Goal: Task Accomplishment & Management: Manage account settings

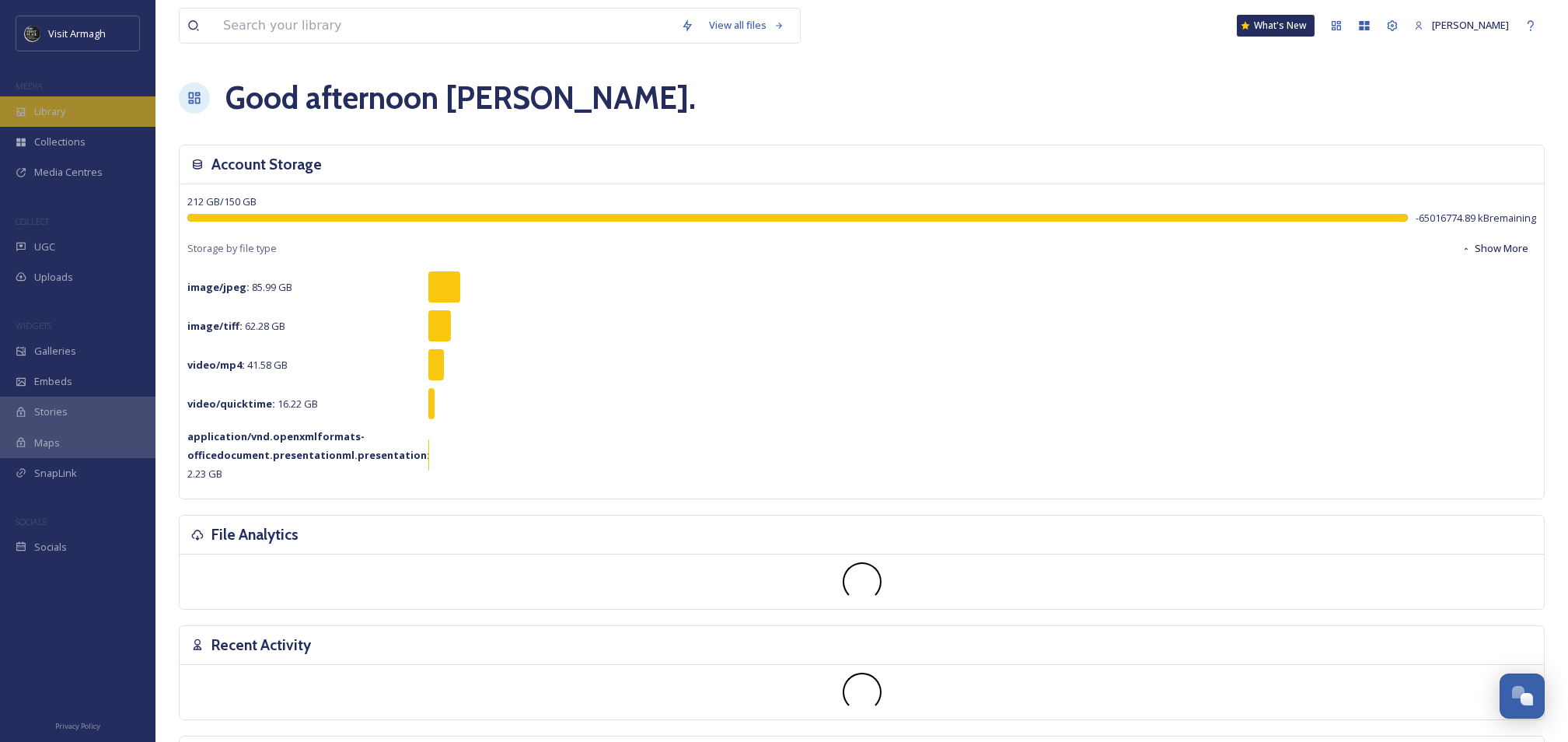
click at [39, 114] on span "Library" at bounding box center [50, 111] width 31 height 15
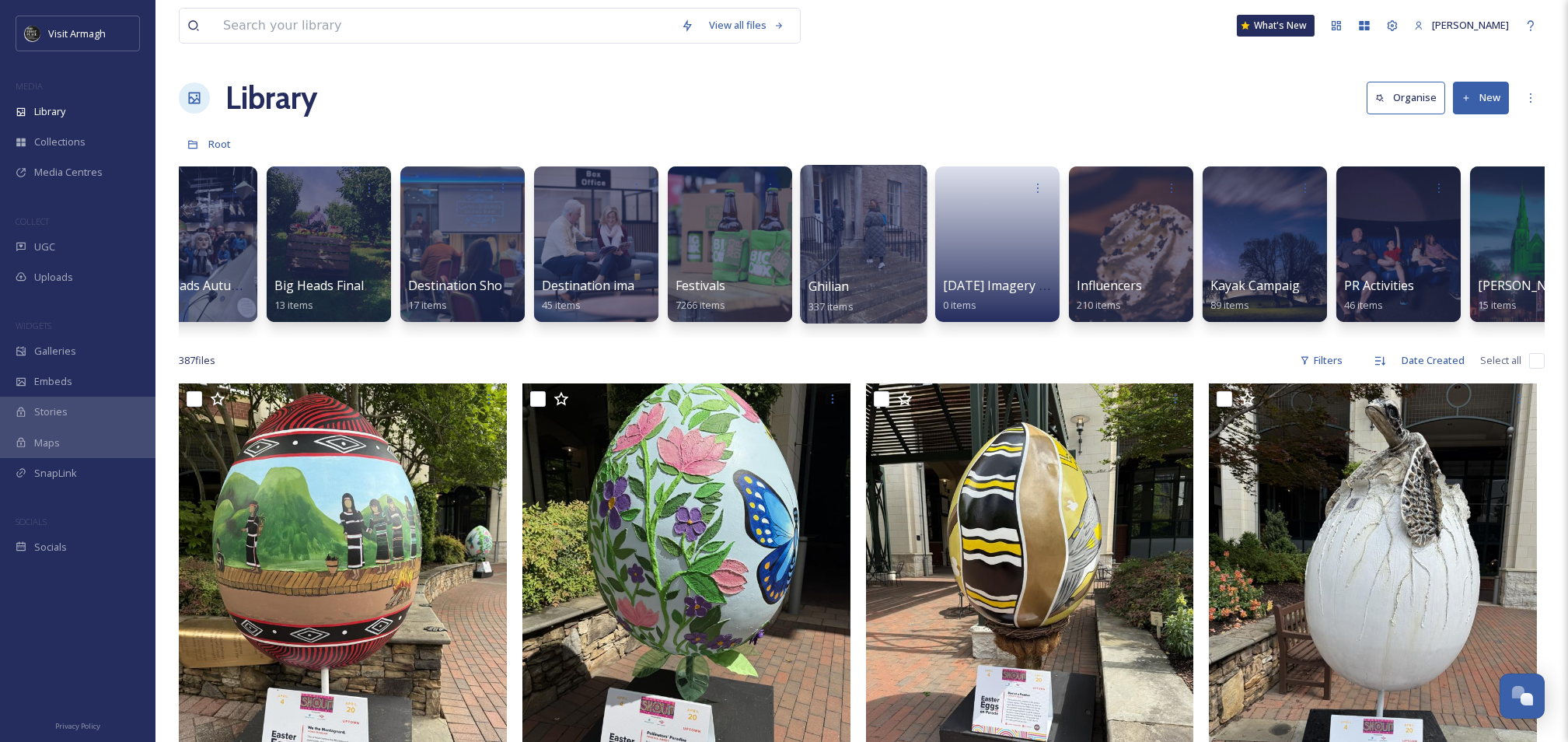
scroll to position [0, 599]
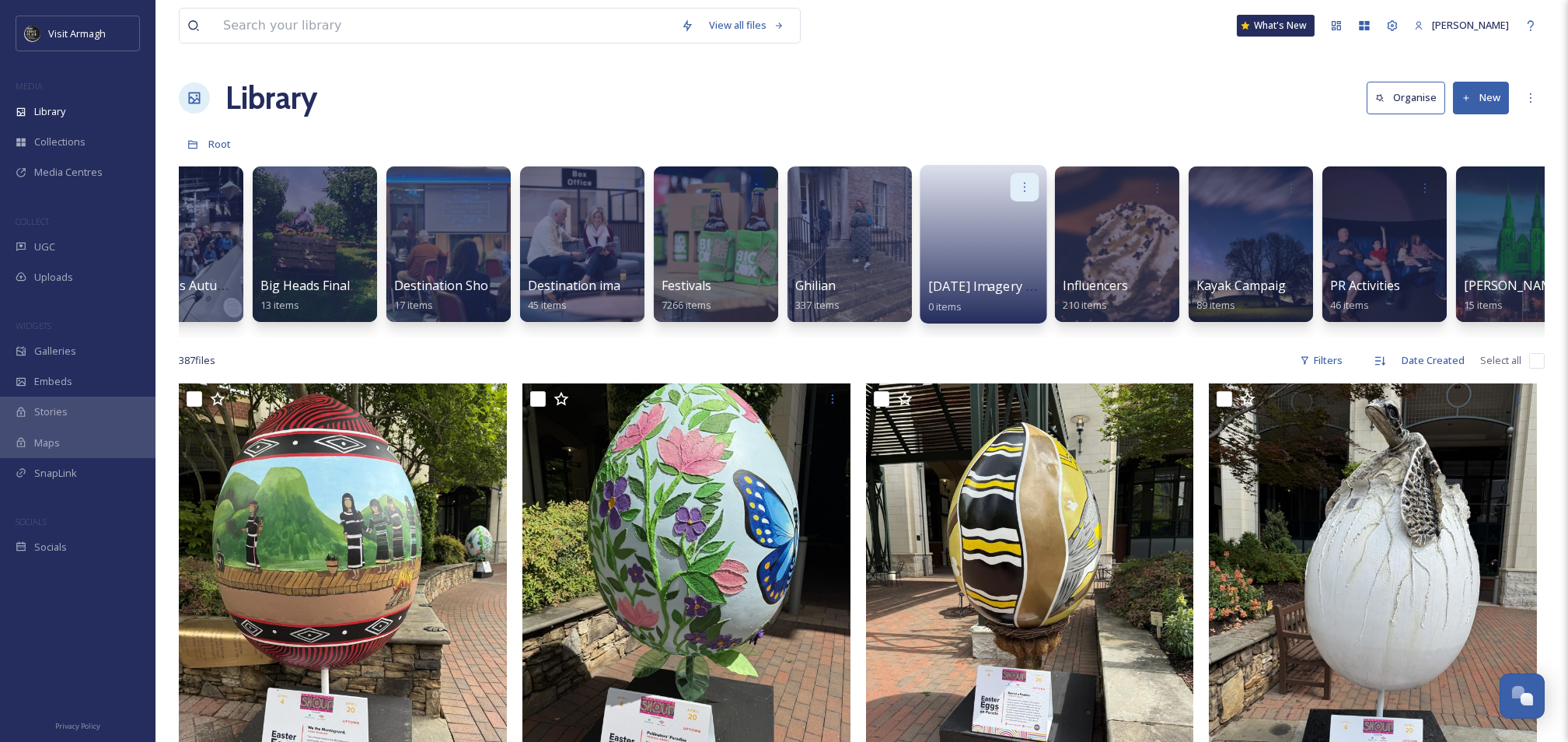
click at [1026, 190] on icon at bounding box center [1025, 187] width 12 height 12
click at [999, 216] on span "Edit / Share" at bounding box center [987, 222] width 55 height 16
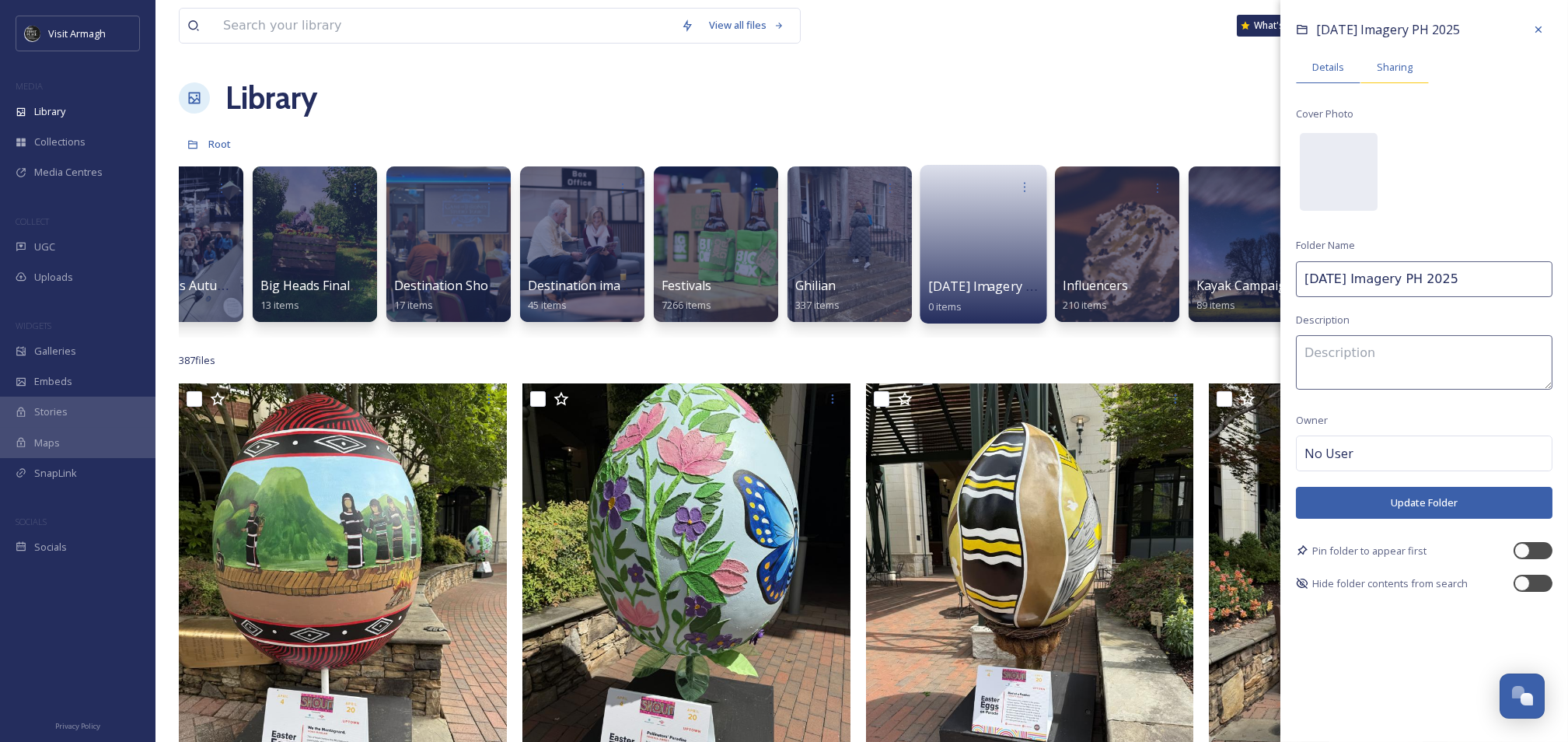
click at [1404, 60] on span "Sharing" at bounding box center [1394, 67] width 36 height 15
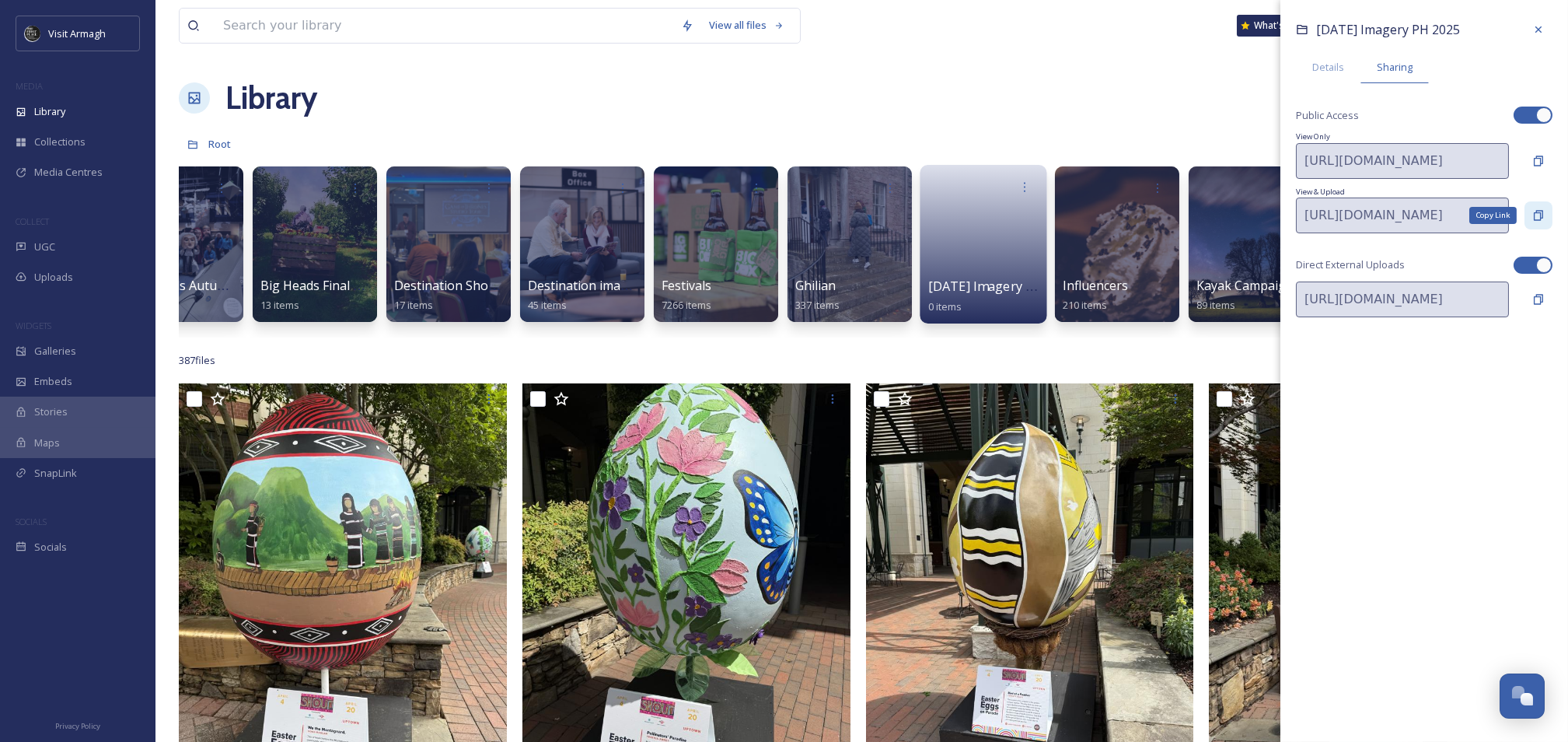
click at [1538, 221] on icon at bounding box center [1538, 215] width 12 height 12
click at [685, 237] on div at bounding box center [716, 244] width 127 height 159
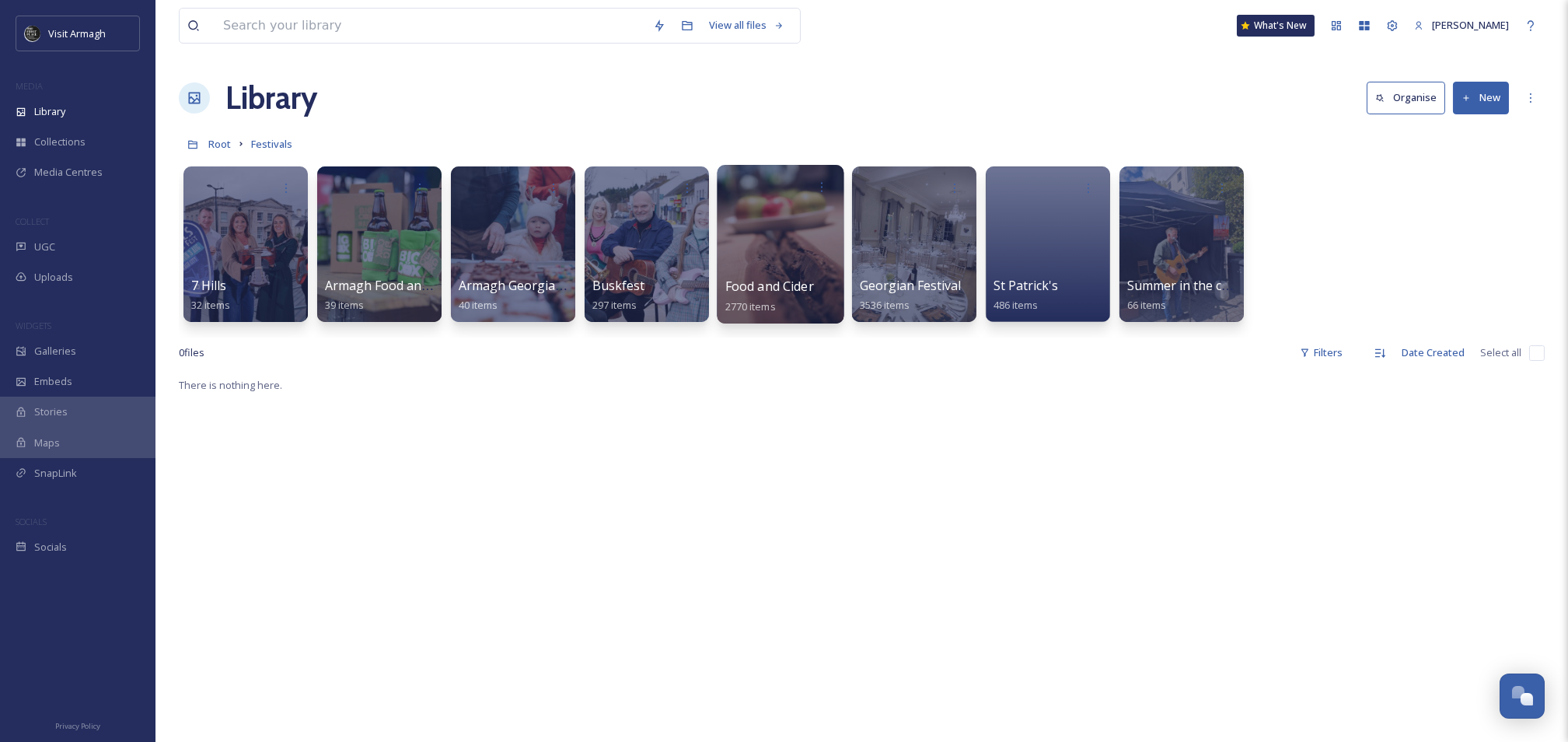
click at [780, 229] on div at bounding box center [780, 244] width 127 height 159
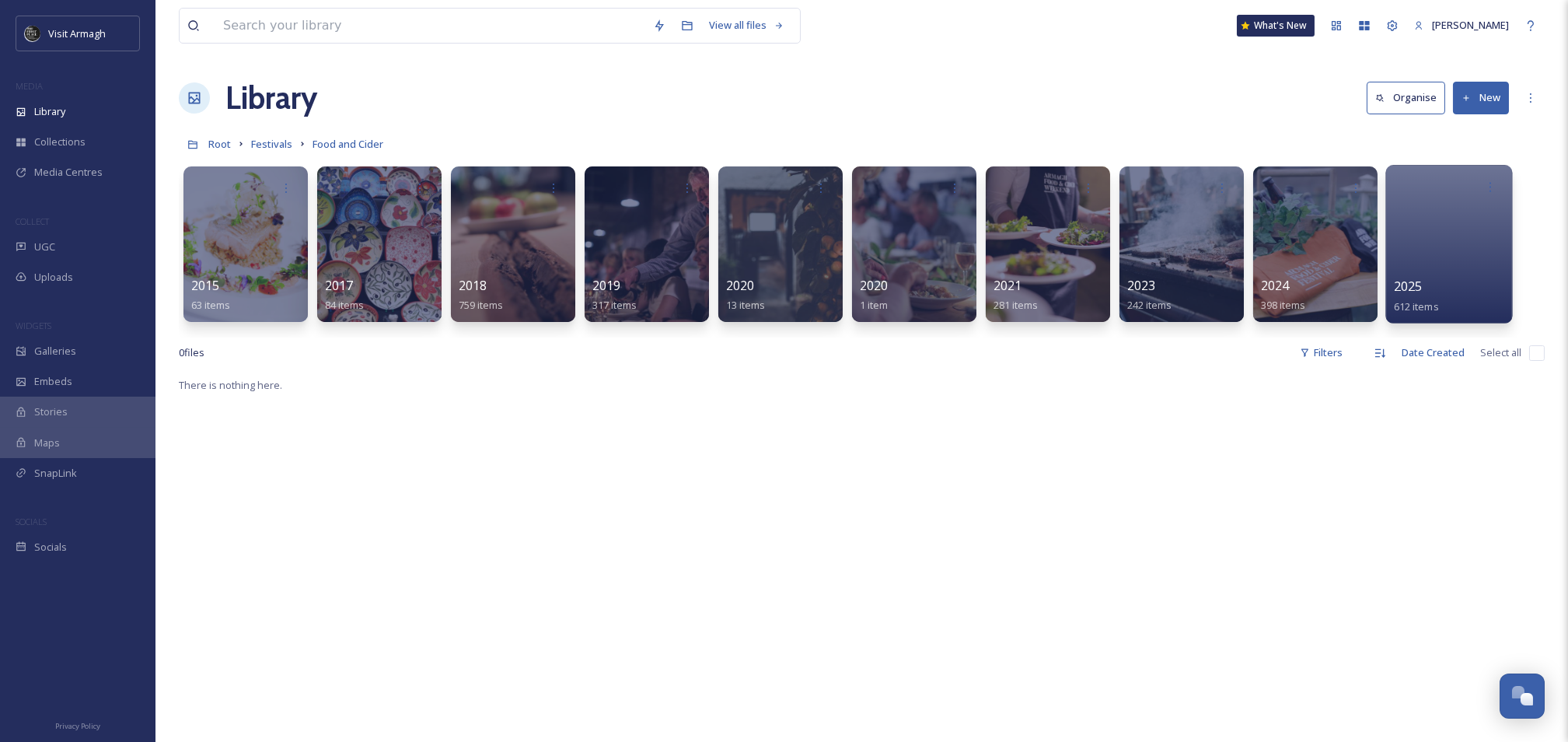
click at [1446, 217] on div at bounding box center [1449, 244] width 127 height 159
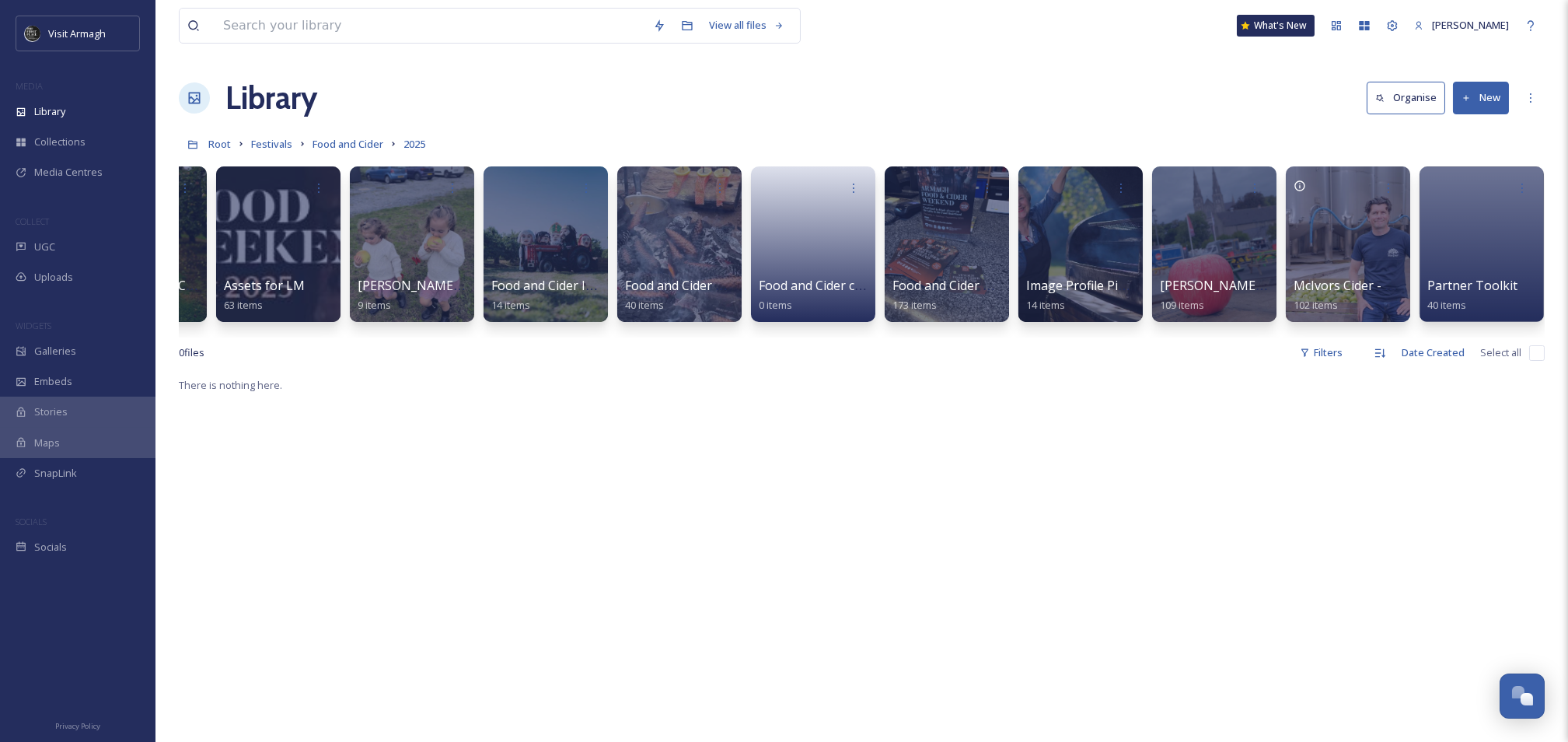
scroll to position [0, 104]
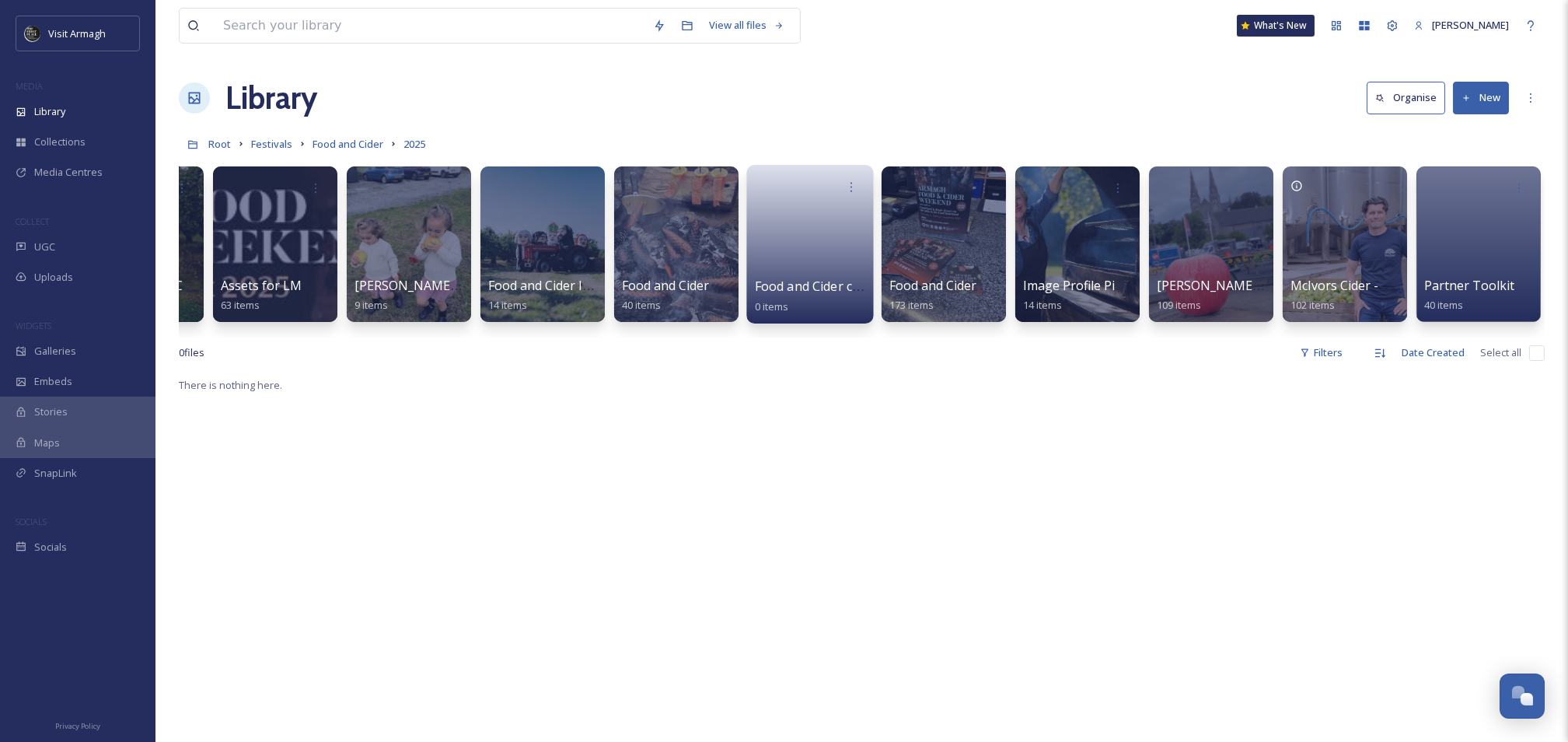
click at [819, 238] on link at bounding box center [810, 239] width 111 height 76
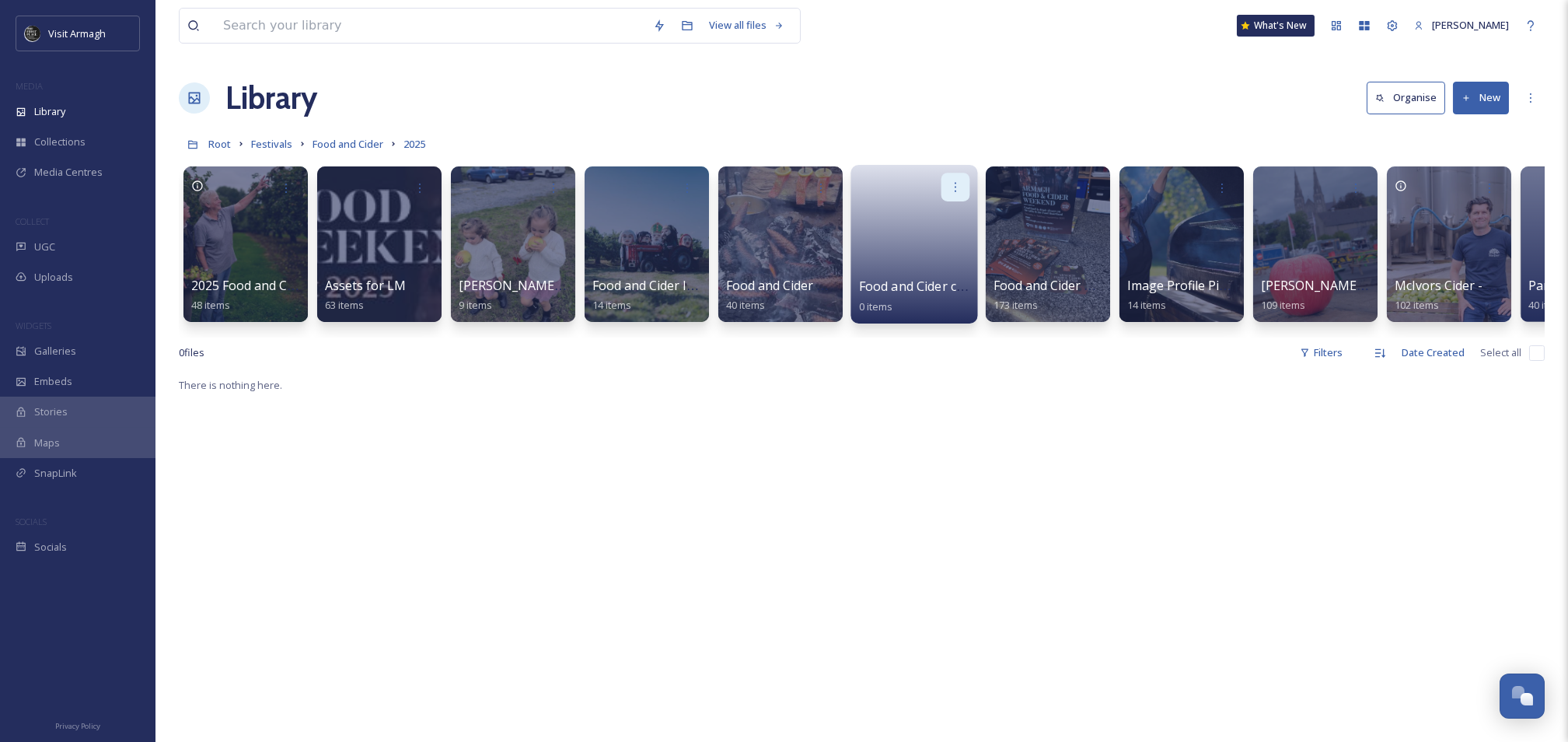
click at [963, 193] on div at bounding box center [956, 187] width 29 height 29
click at [951, 219] on div "Edit / Share" at bounding box center [925, 222] width 86 height 31
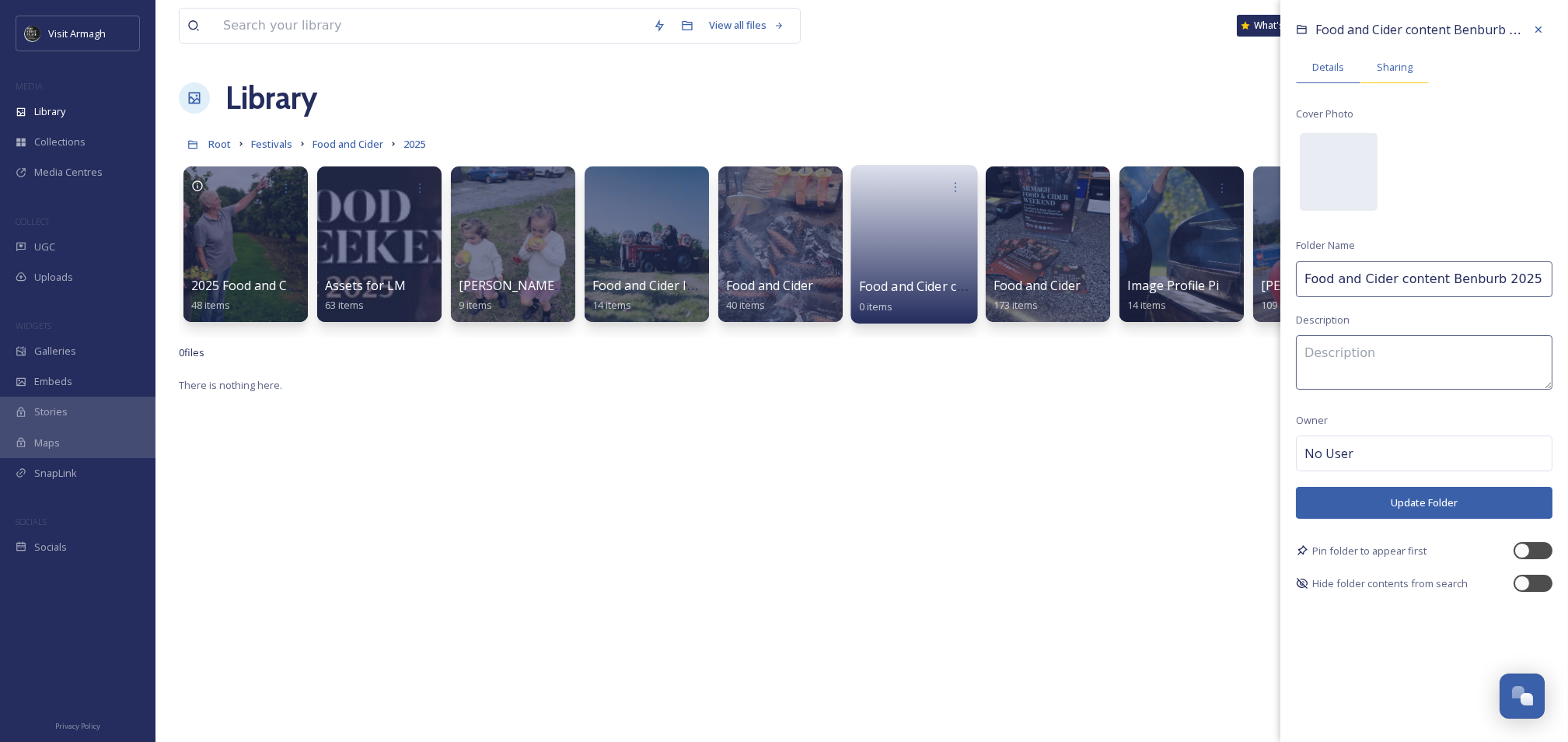
click at [1413, 59] on div "Sharing" at bounding box center [1394, 67] width 69 height 32
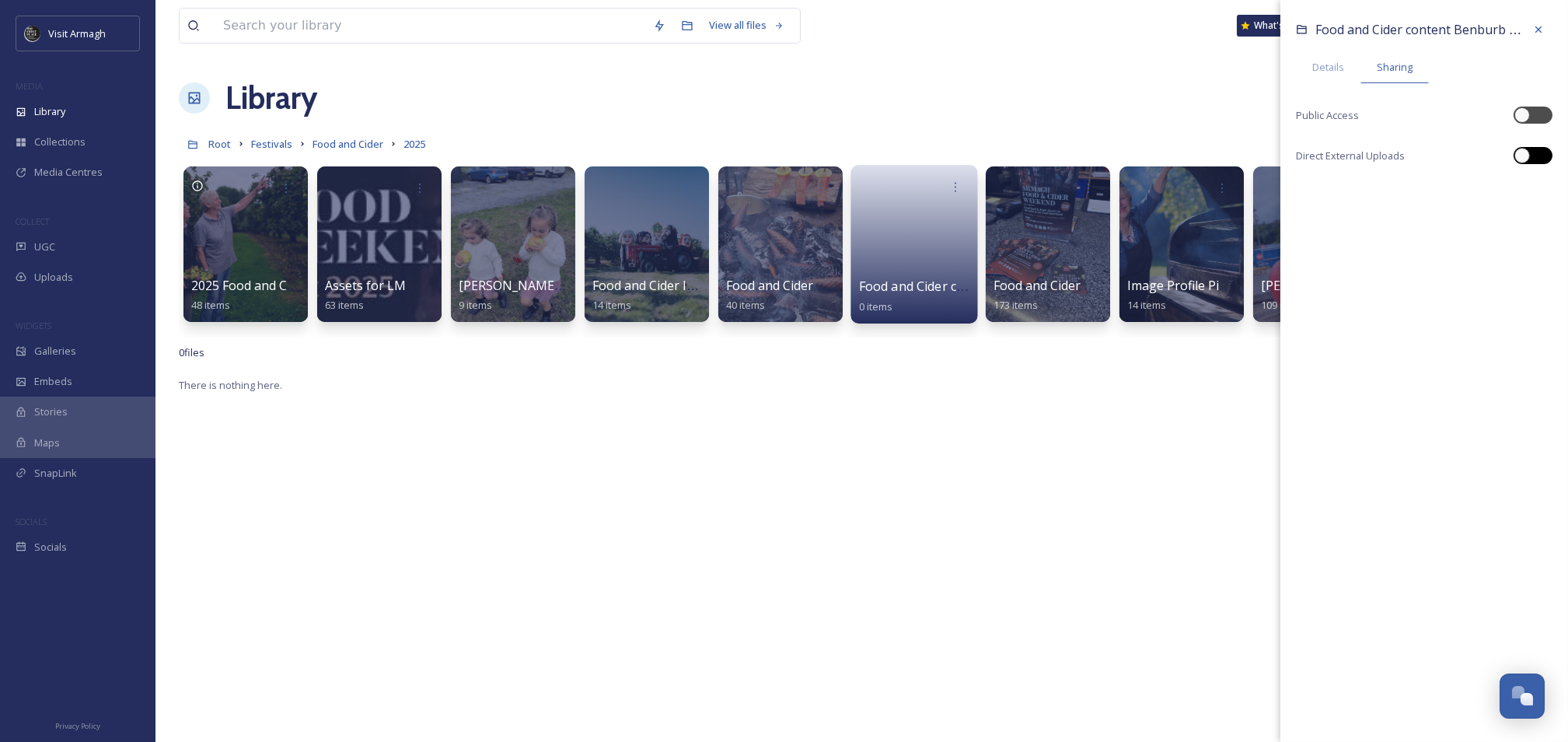
click at [1538, 154] on div at bounding box center [1541, 156] width 8 height 8
checkbox input "true"
click at [1544, 116] on div at bounding box center [1541, 115] width 8 height 8
checkbox input "true"
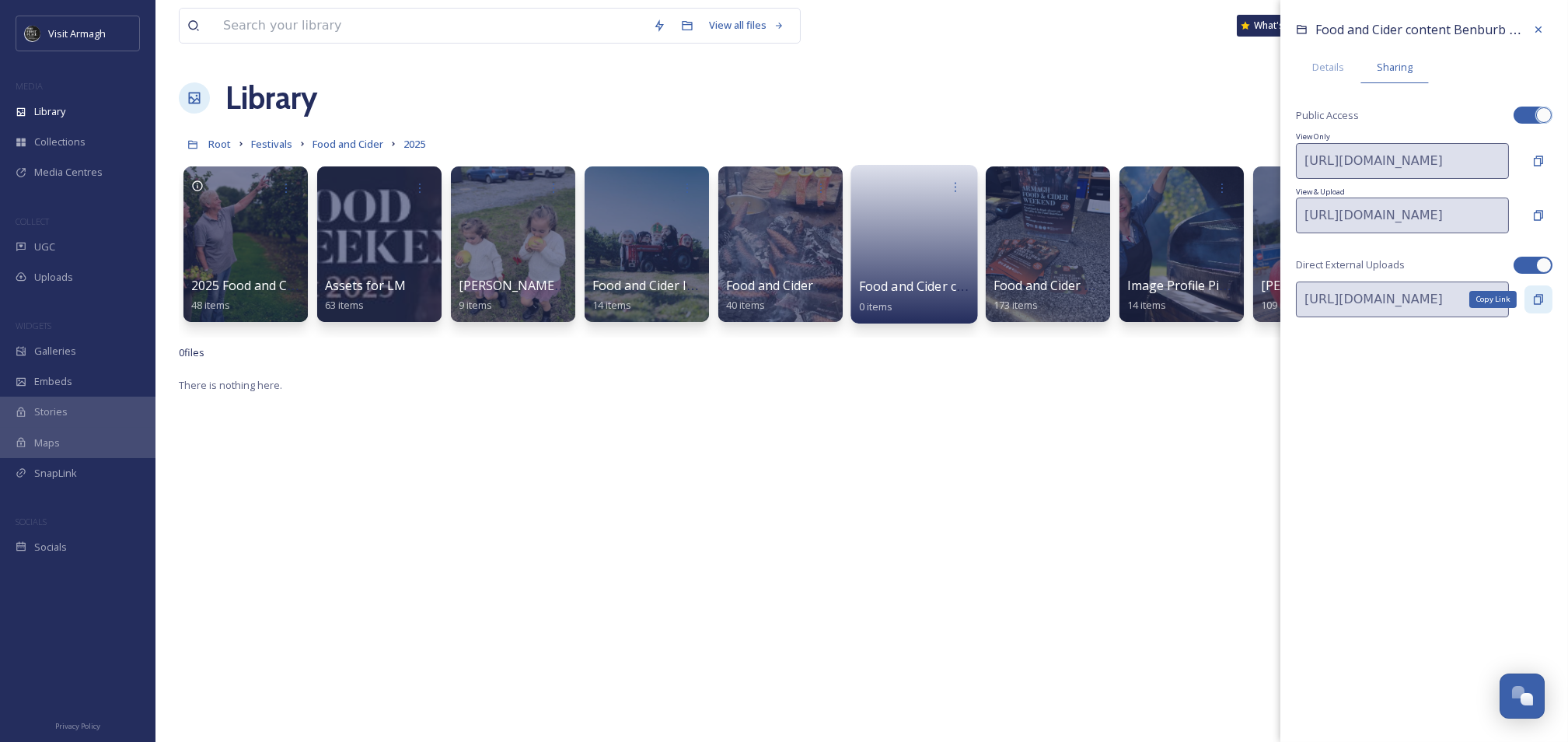
click at [1545, 303] on icon at bounding box center [1538, 299] width 12 height 12
click at [1535, 33] on icon at bounding box center [1538, 30] width 12 height 12
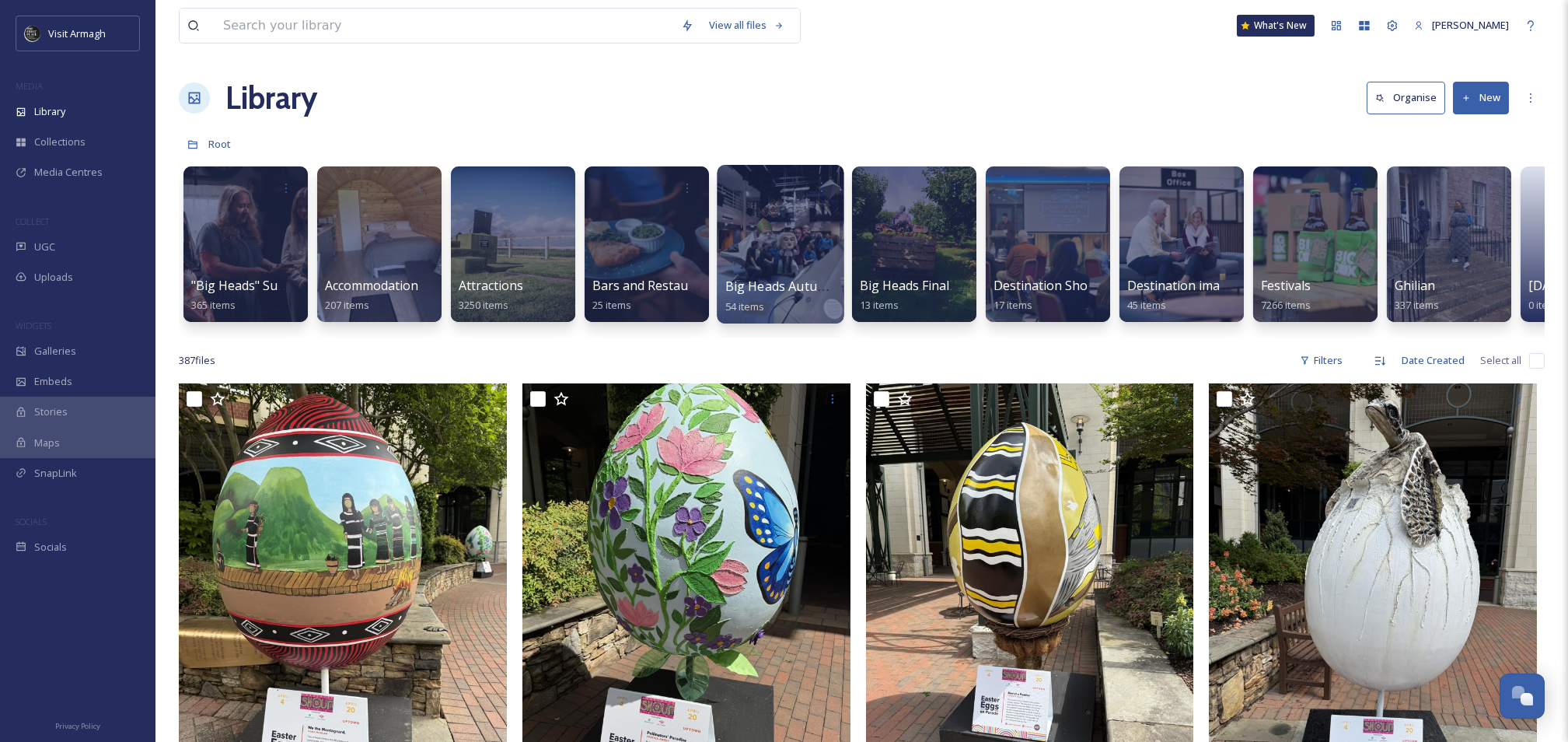
click at [789, 211] on div at bounding box center [780, 244] width 127 height 159
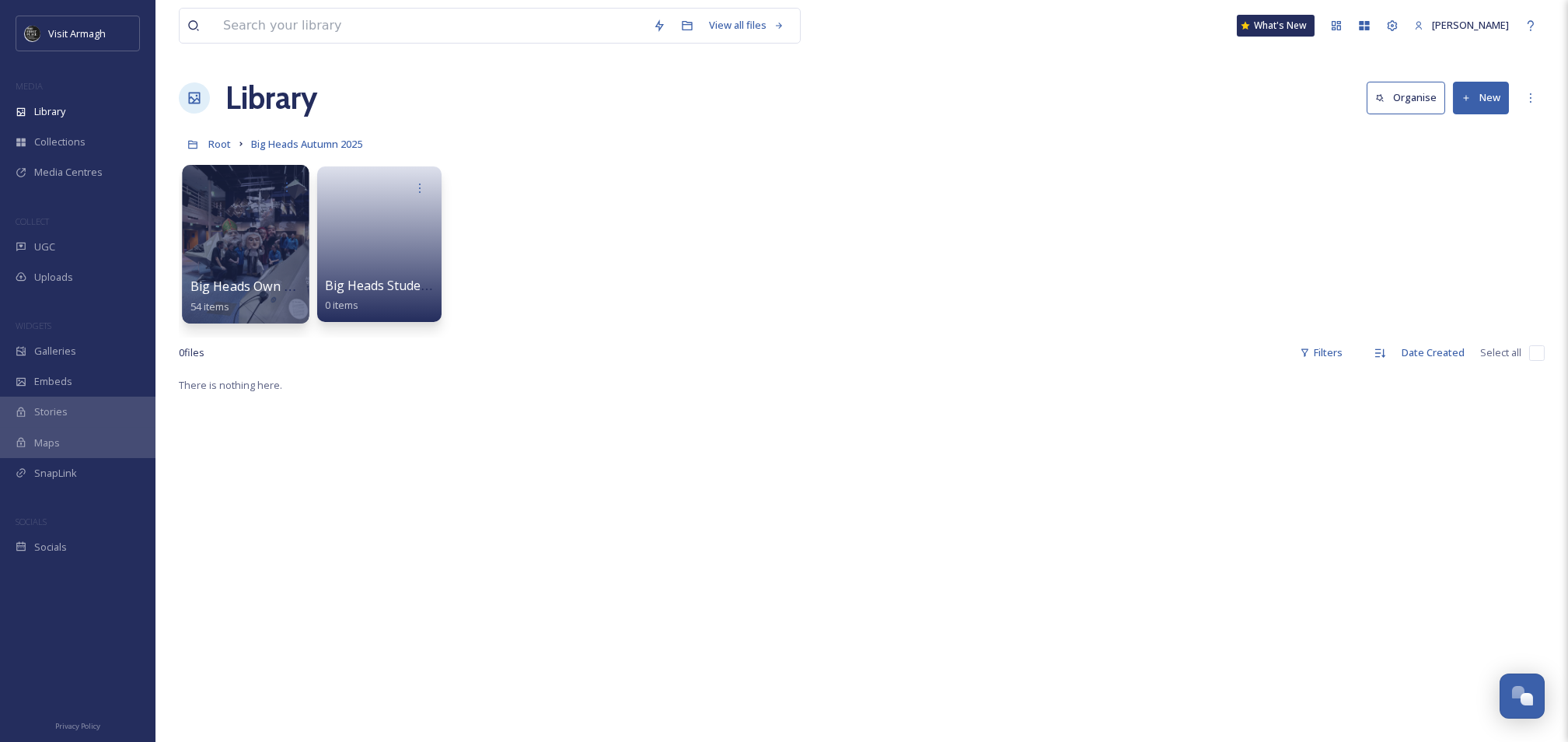
click at [234, 257] on div at bounding box center [245, 244] width 127 height 159
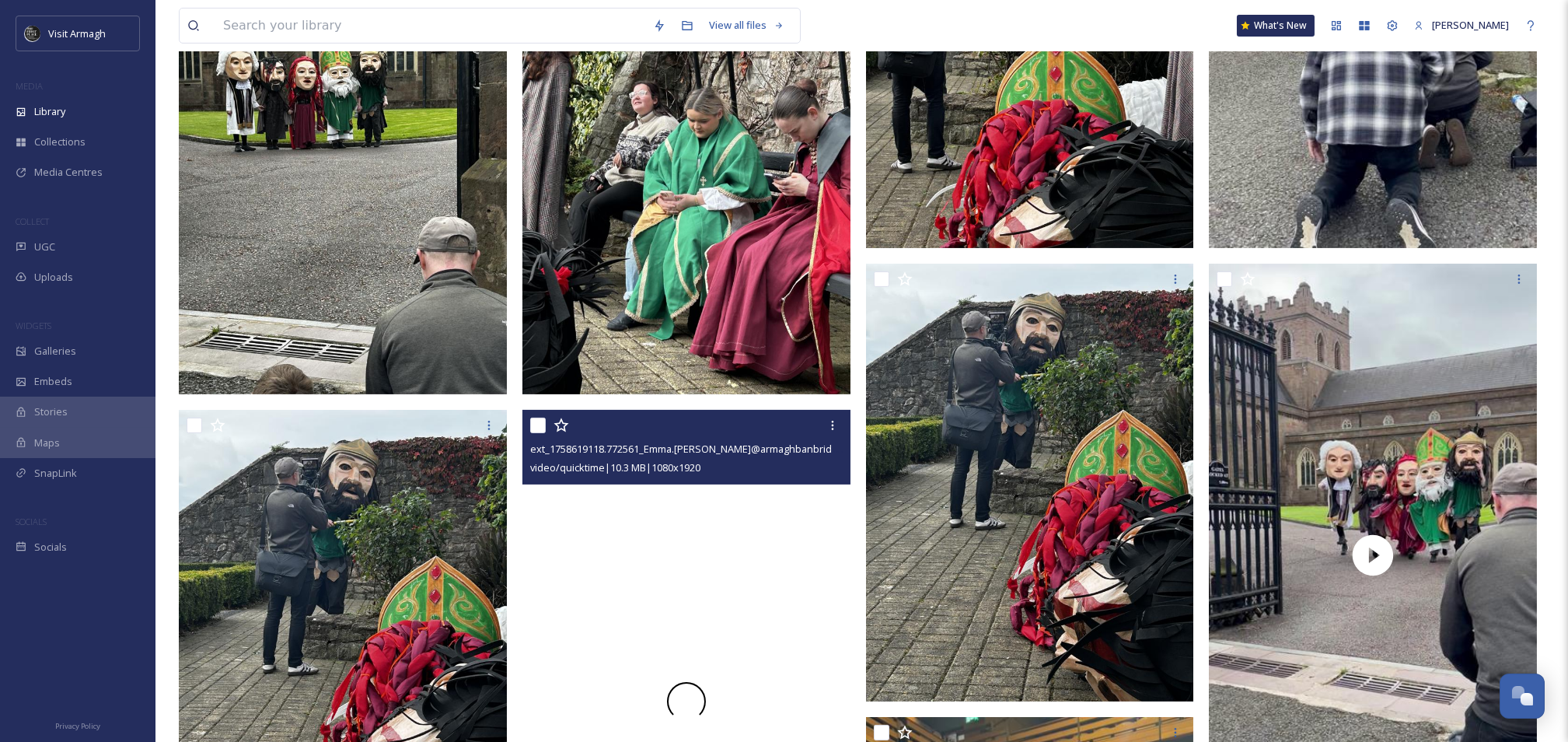
scroll to position [2281, 0]
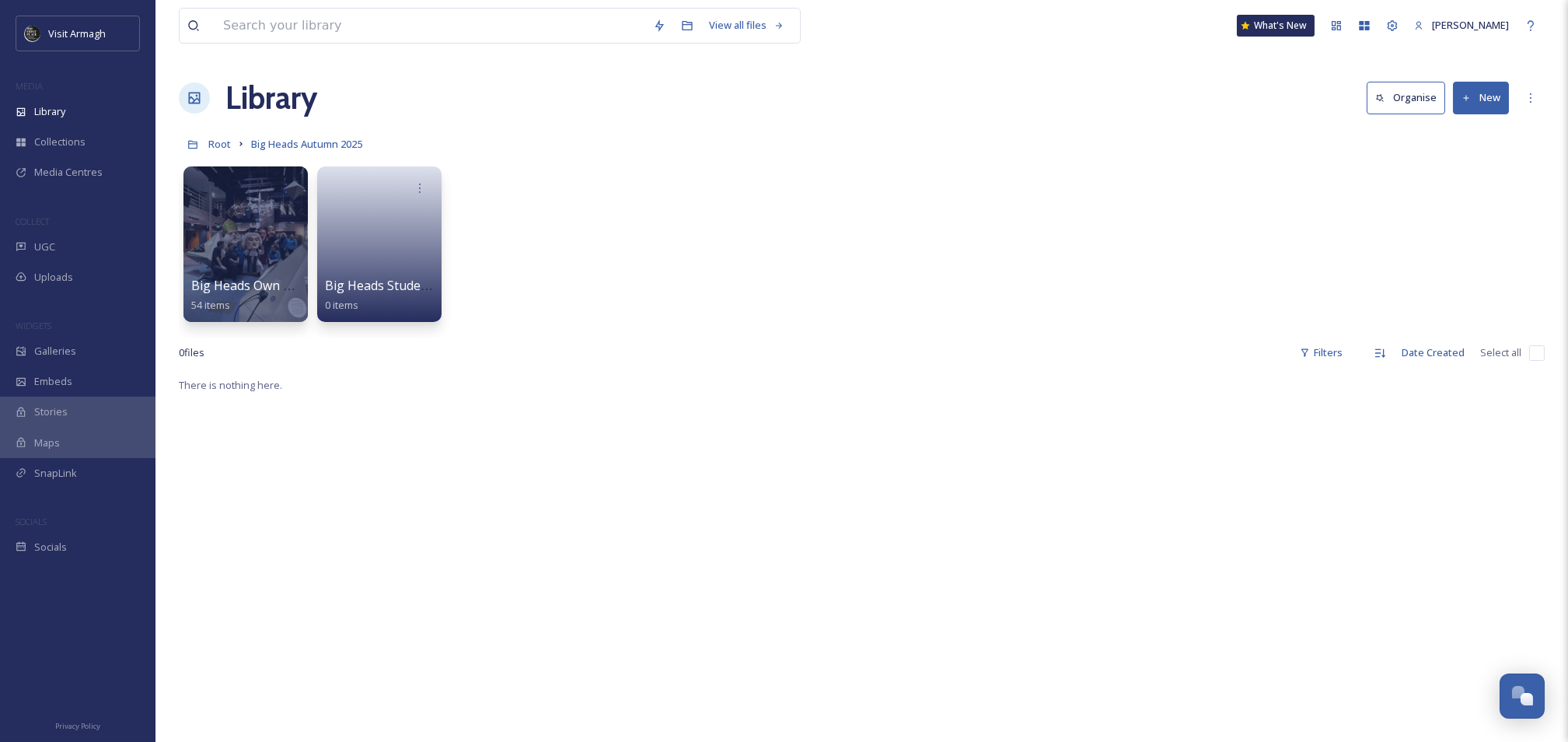
click at [1477, 90] on button "New" at bounding box center [1481, 97] width 56 height 32
click at [1452, 196] on span "Folder" at bounding box center [1464, 195] width 30 height 15
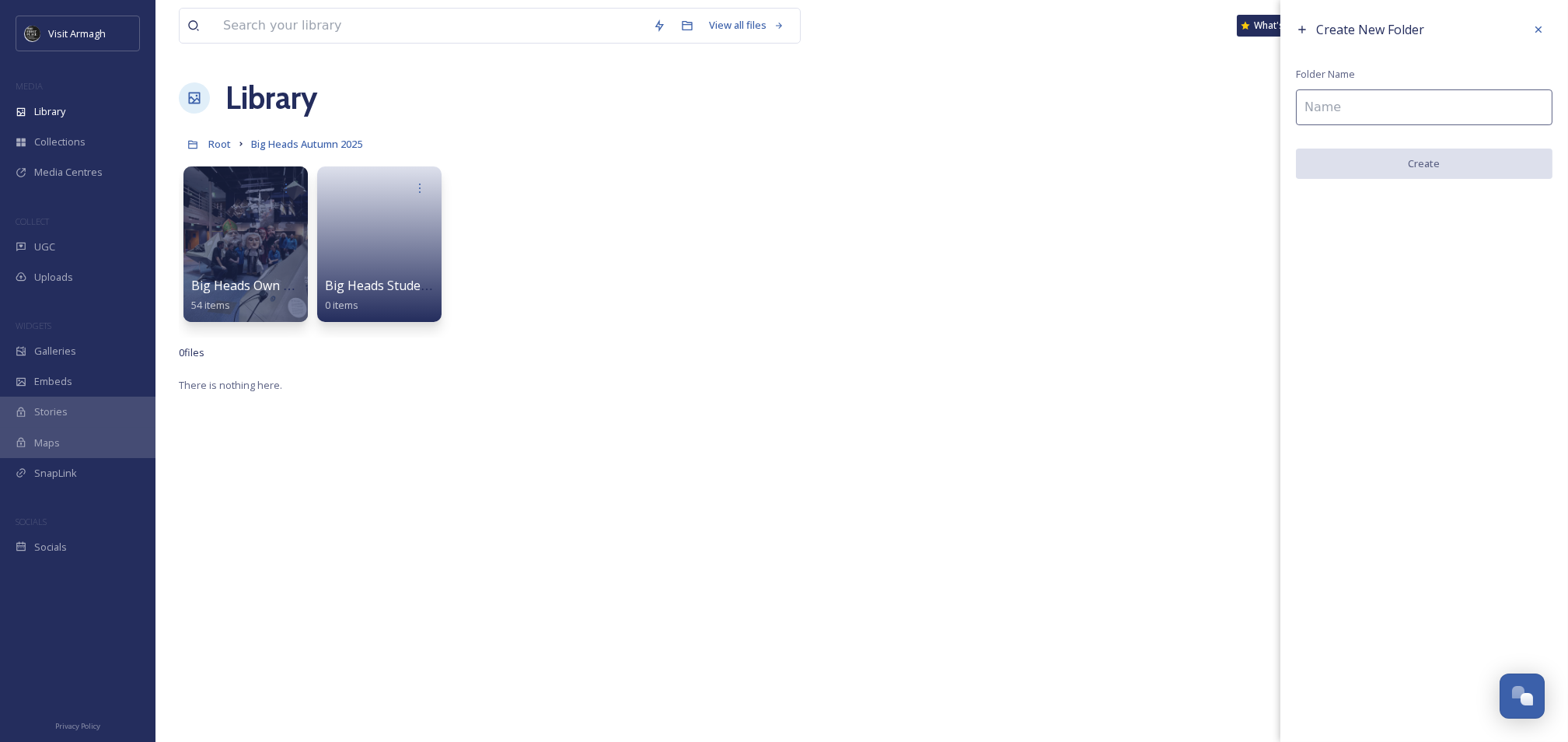
click at [1433, 110] on input at bounding box center [1424, 107] width 256 height 36
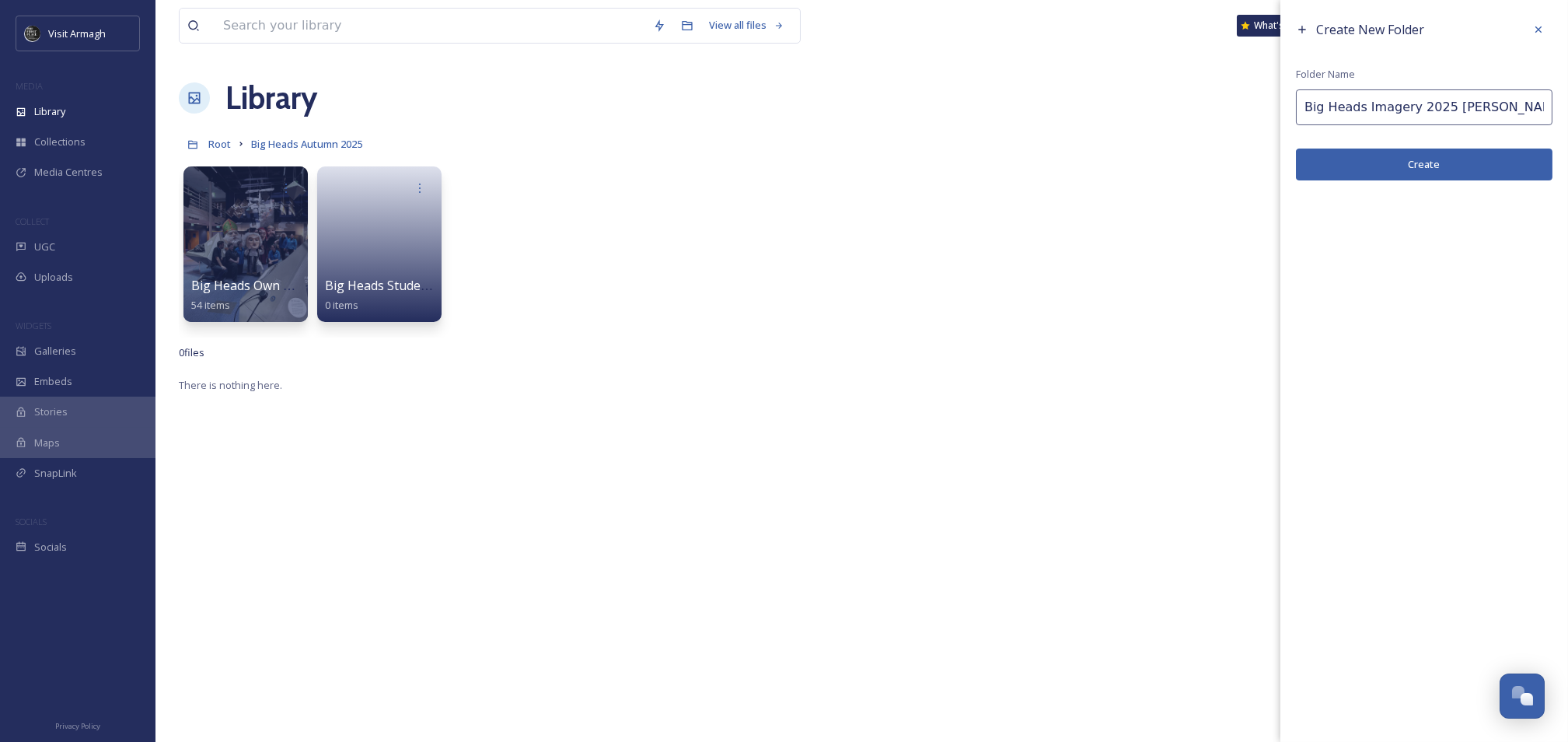
type input "Big Heads Imagery 2025 [PERSON_NAME]"
click at [1423, 169] on button "Create" at bounding box center [1424, 164] width 256 height 32
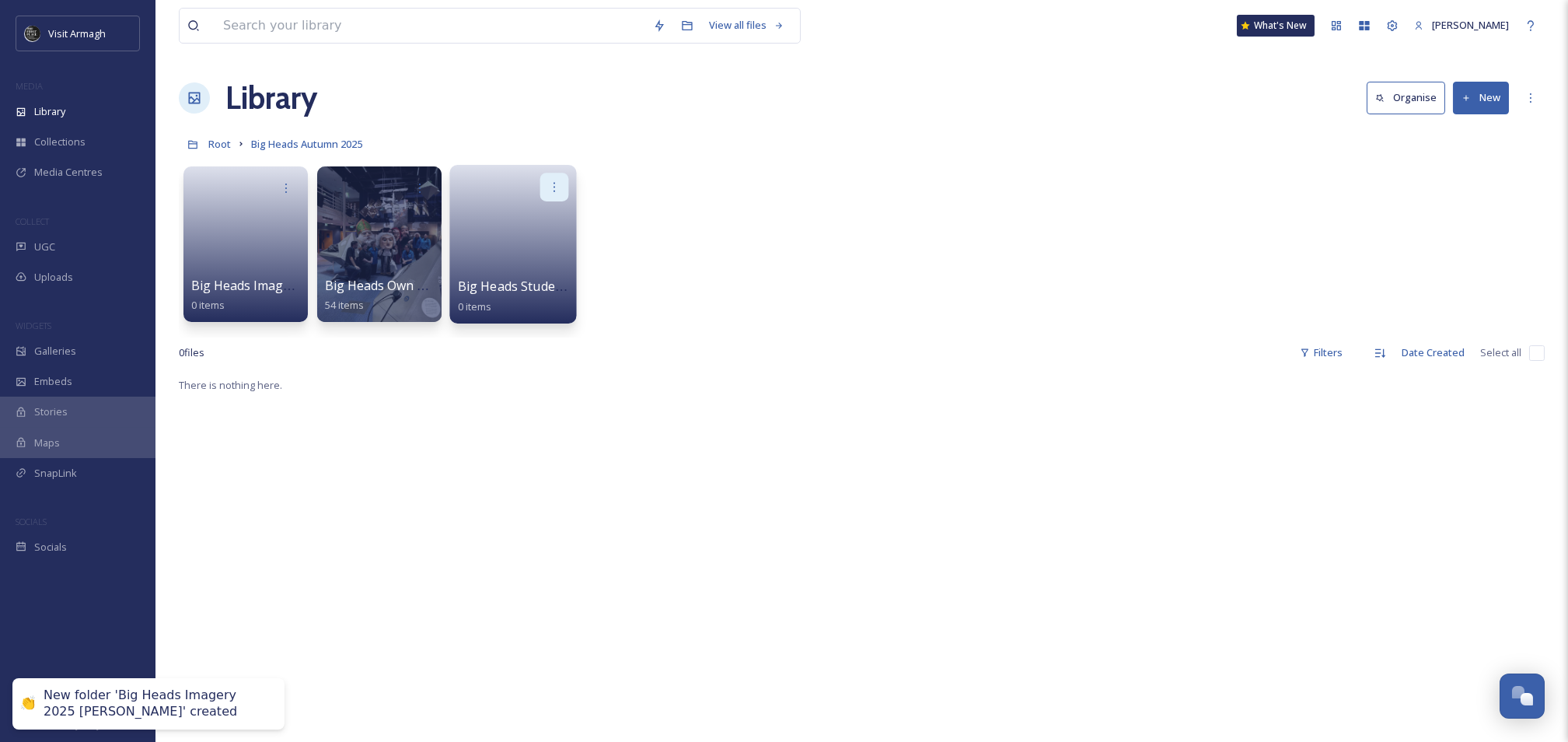
click at [552, 196] on div at bounding box center [554, 187] width 29 height 29
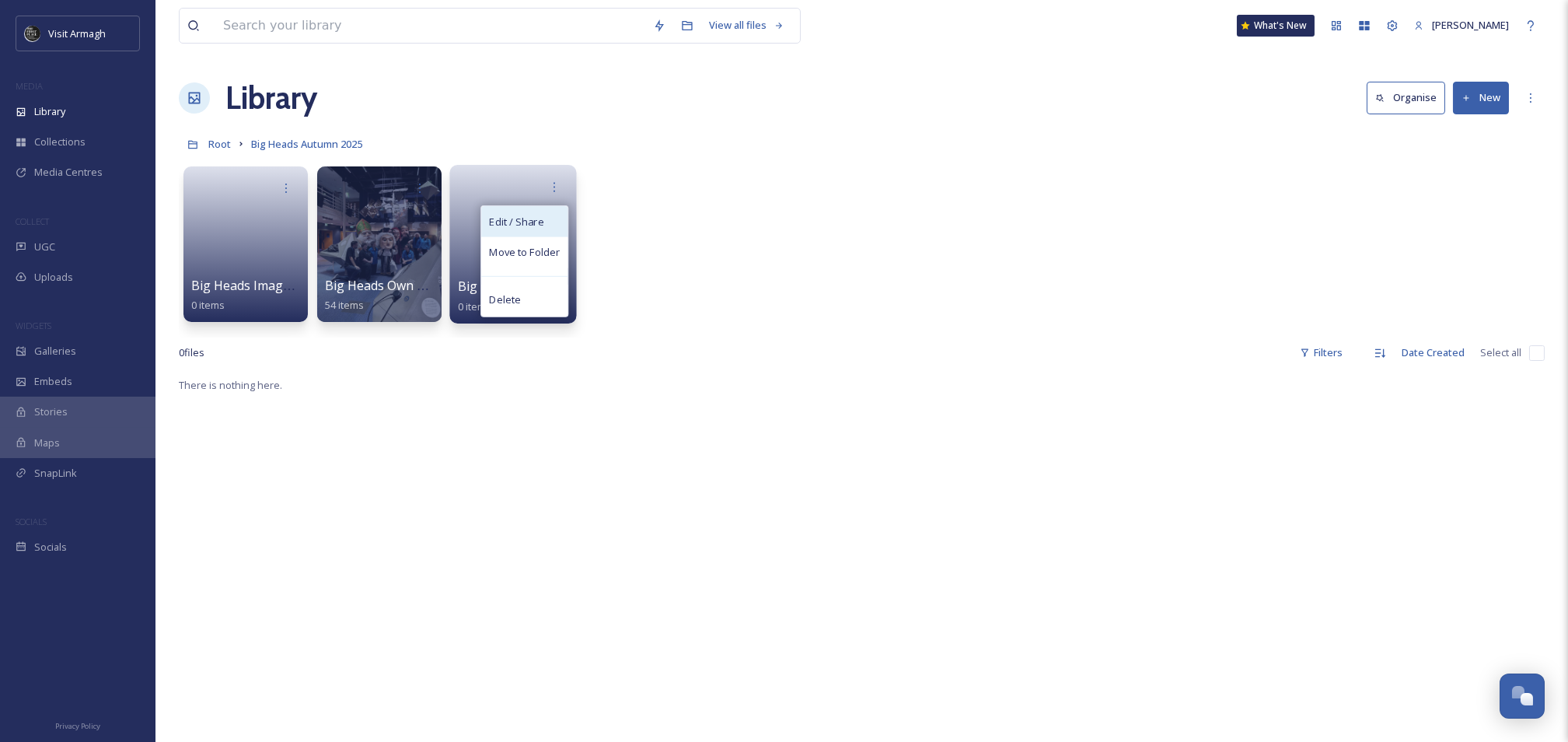
click at [544, 230] on div "Edit / Share" at bounding box center [524, 222] width 86 height 31
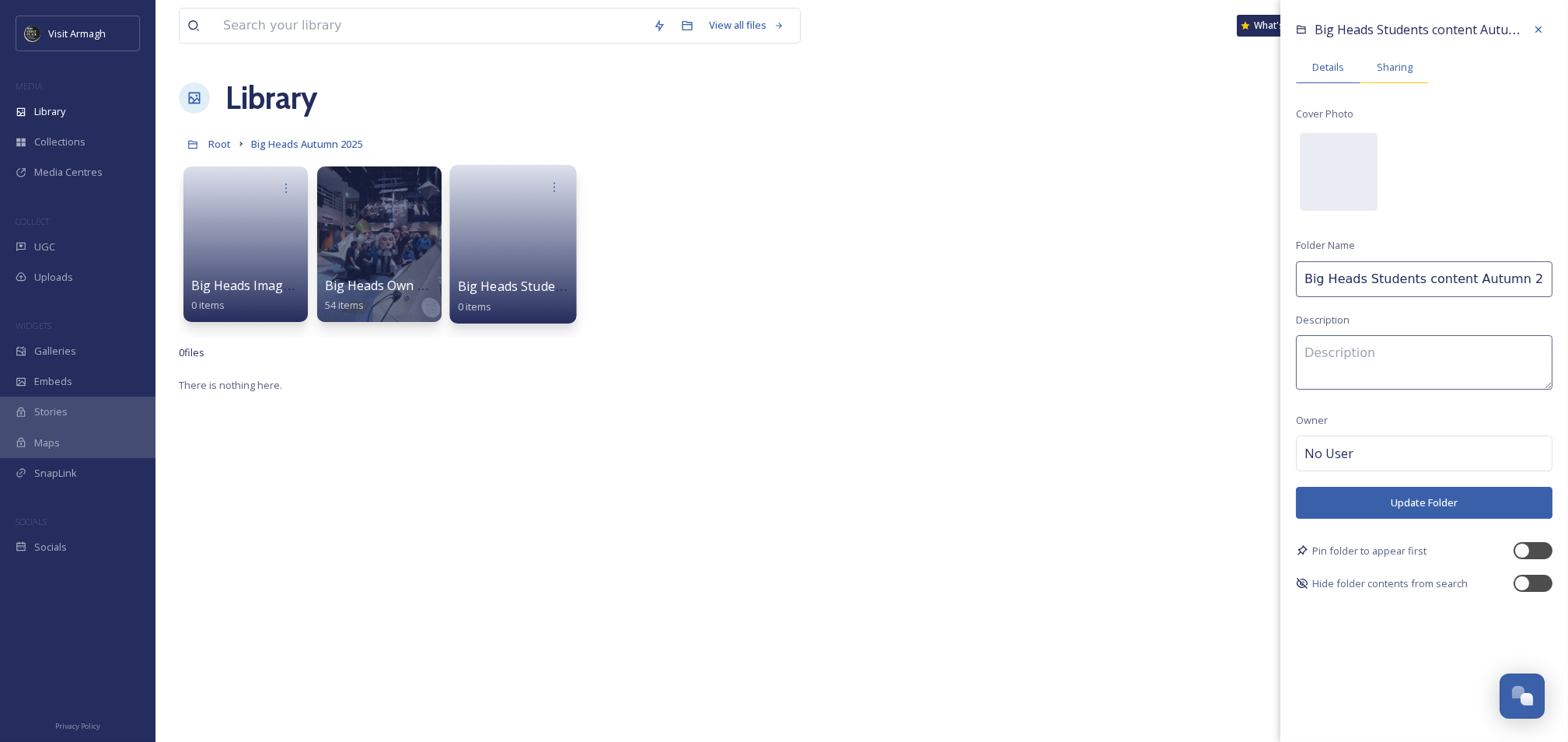
click at [1408, 77] on div "Sharing" at bounding box center [1394, 67] width 69 height 32
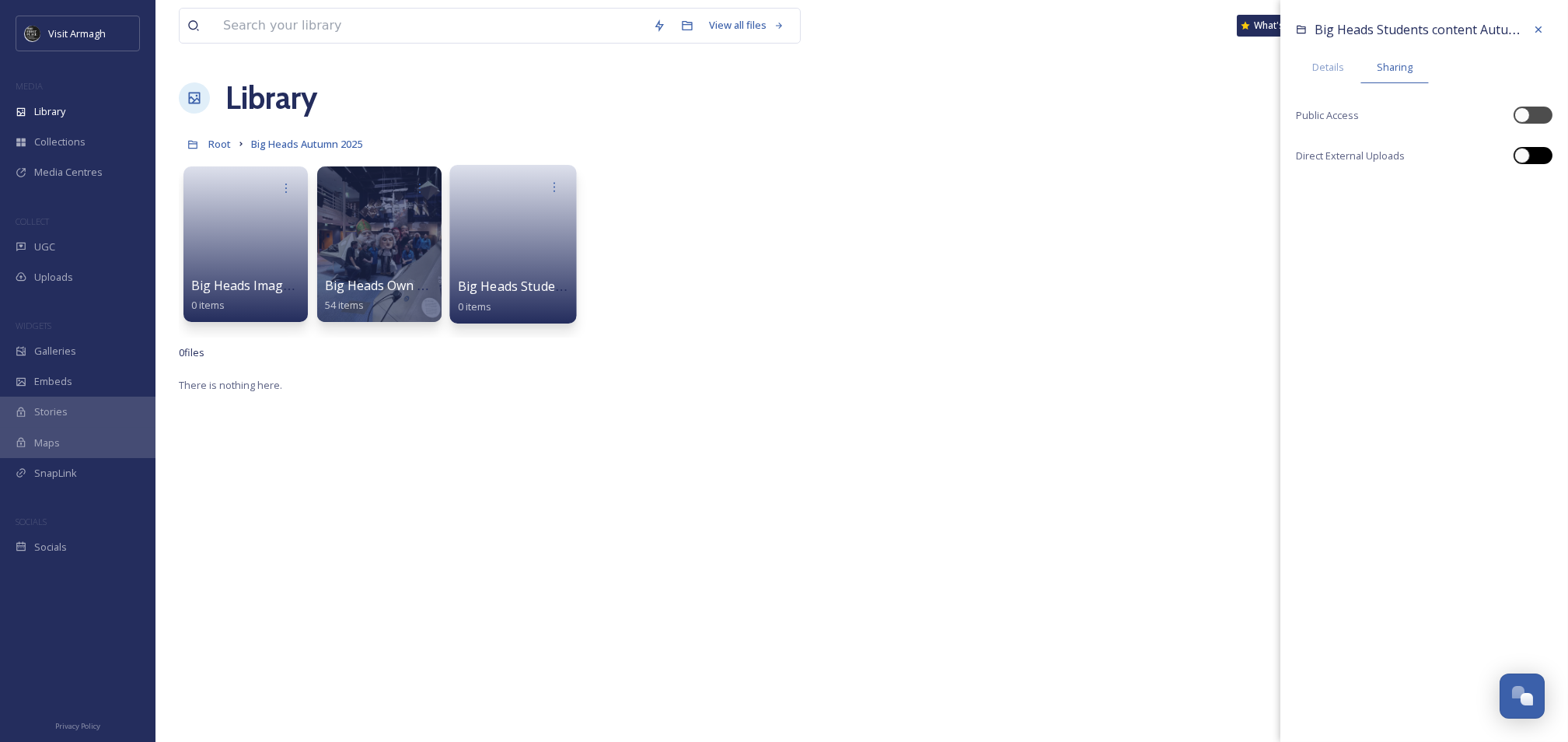
click at [1545, 153] on div at bounding box center [1533, 156] width 39 height 17
checkbox input "true"
click at [1538, 189] on icon at bounding box center [1538, 189] width 12 height 12
